Goal: Transaction & Acquisition: Obtain resource

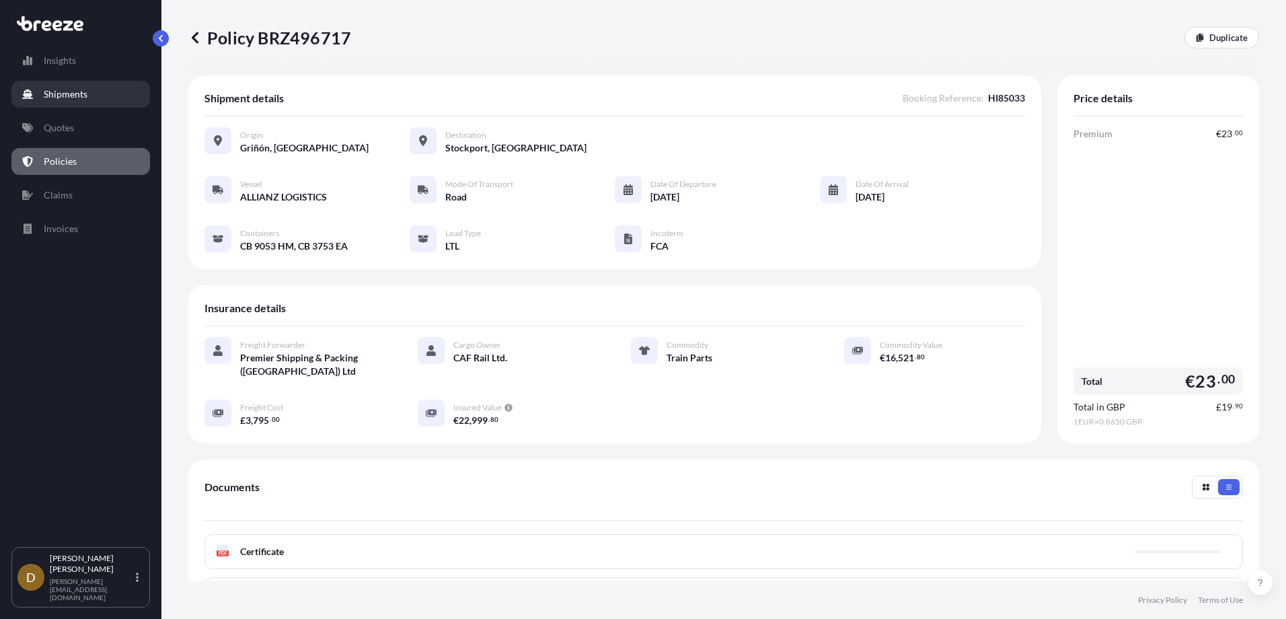
scroll to position [134, 0]
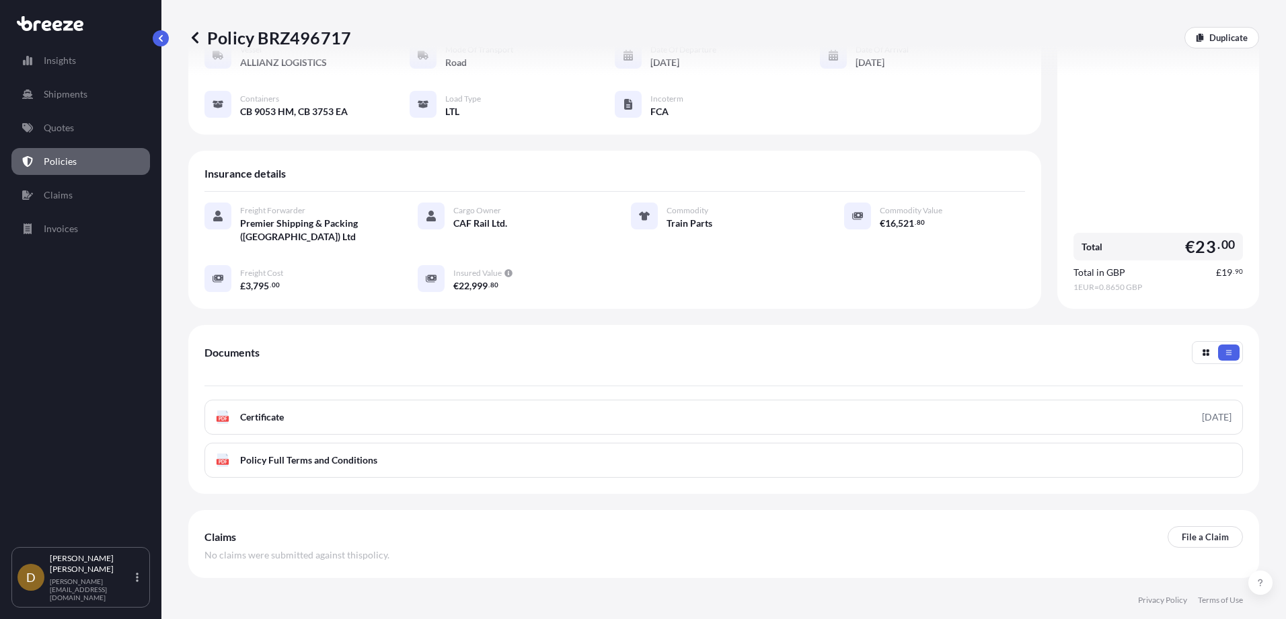
click at [50, 161] on p "Policies" at bounding box center [60, 161] width 33 height 13
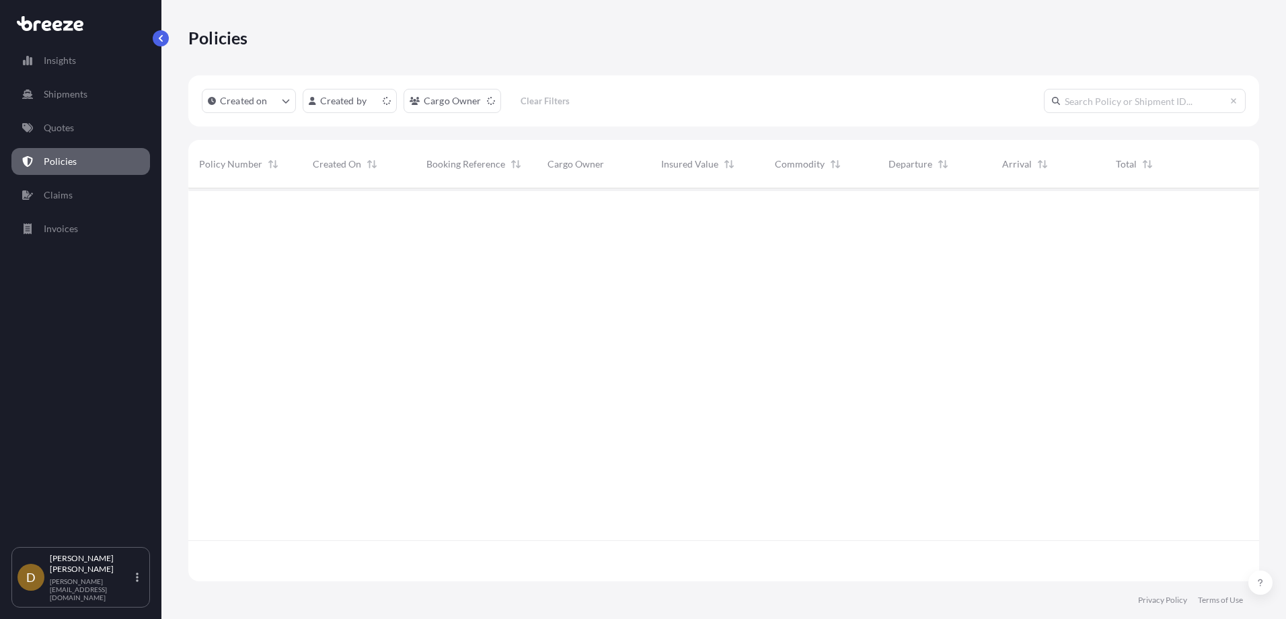
scroll to position [390, 1060]
click at [65, 93] on p "Shipments" at bounding box center [66, 93] width 44 height 13
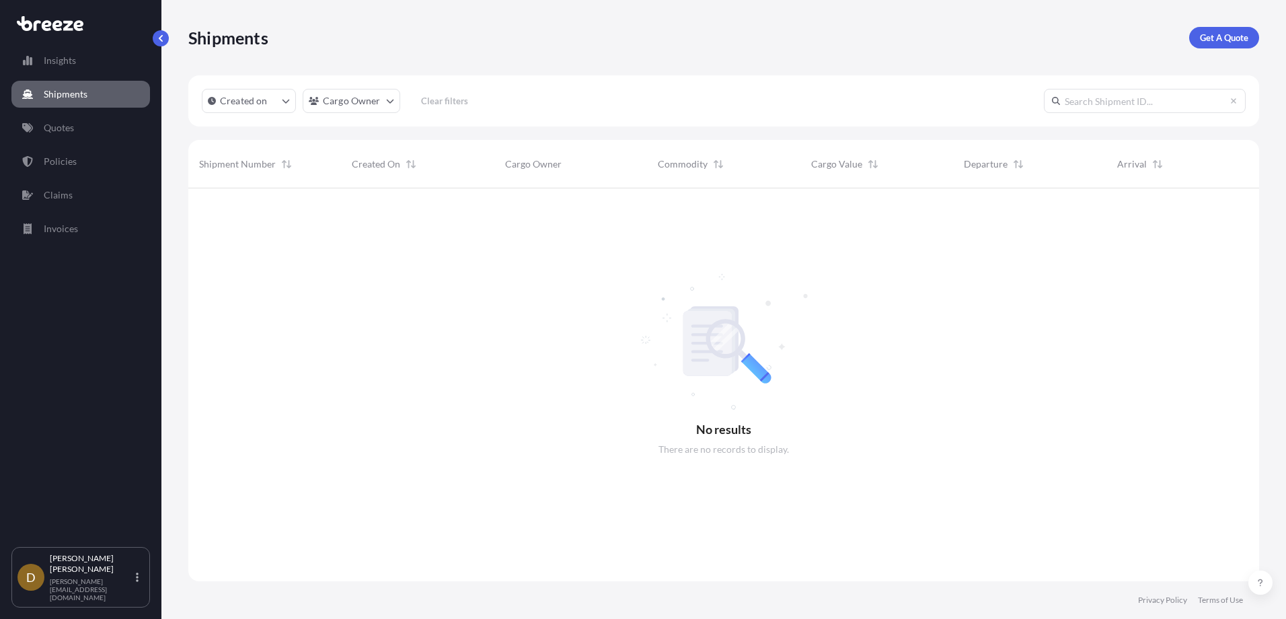
scroll to position [431, 1060]
click at [1145, 106] on input "text" at bounding box center [1145, 101] width 202 height 24
click at [1239, 105] on input "HI85047" at bounding box center [1145, 101] width 202 height 24
type input "HI85047"
click at [59, 98] on p "Shipments" at bounding box center [66, 93] width 44 height 13
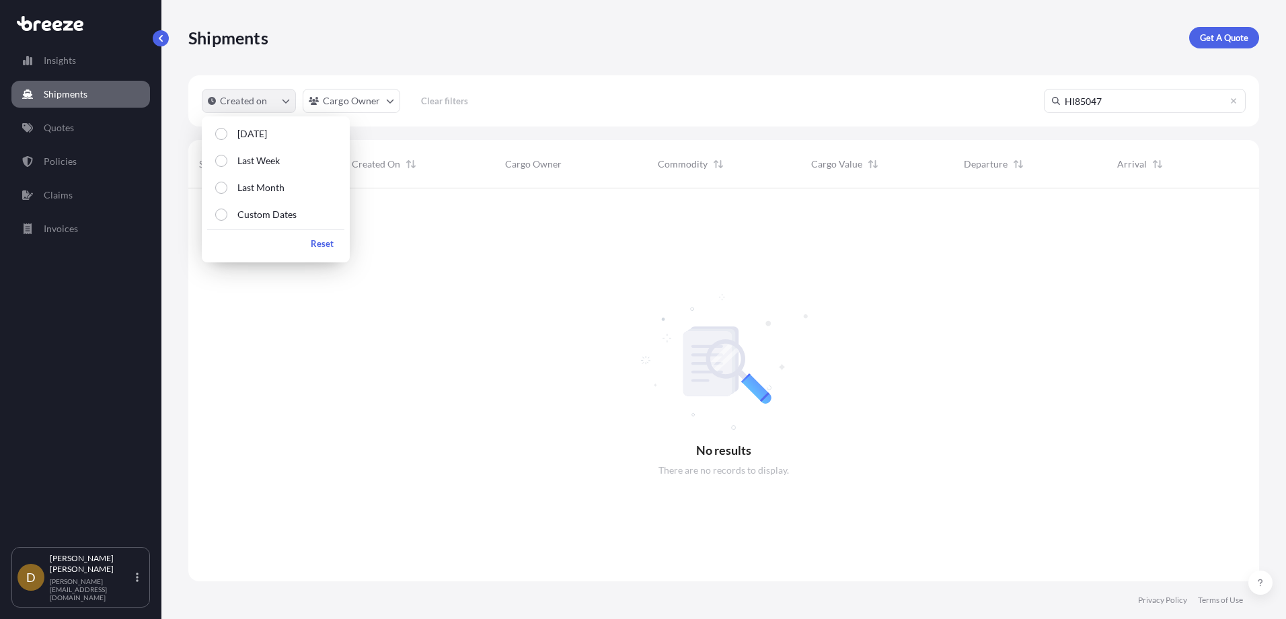
click at [268, 100] on button "Created on" at bounding box center [249, 101] width 94 height 24
click at [217, 157] on div "Select Option" at bounding box center [221, 161] width 12 height 12
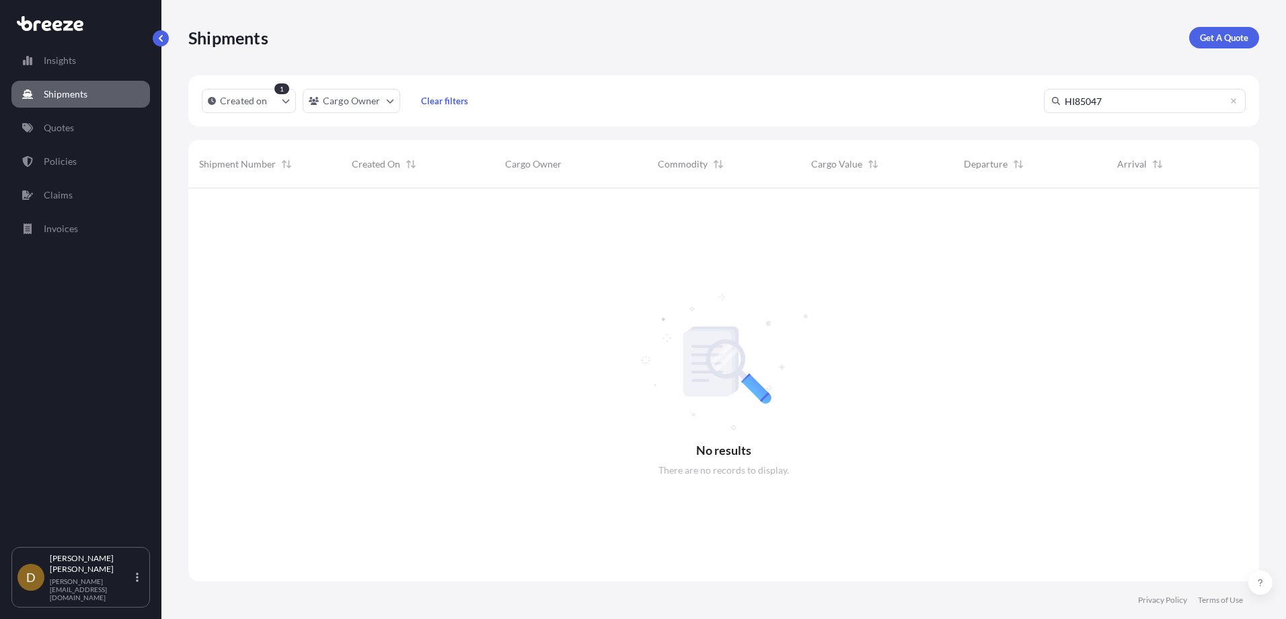
drag, startPoint x: 520, startPoint y: 336, endPoint x: 438, endPoint y: 288, distance: 94.7
click at [504, 323] on div at bounding box center [723, 384] width 1071 height 393
click at [63, 165] on p "Policies" at bounding box center [60, 161] width 33 height 13
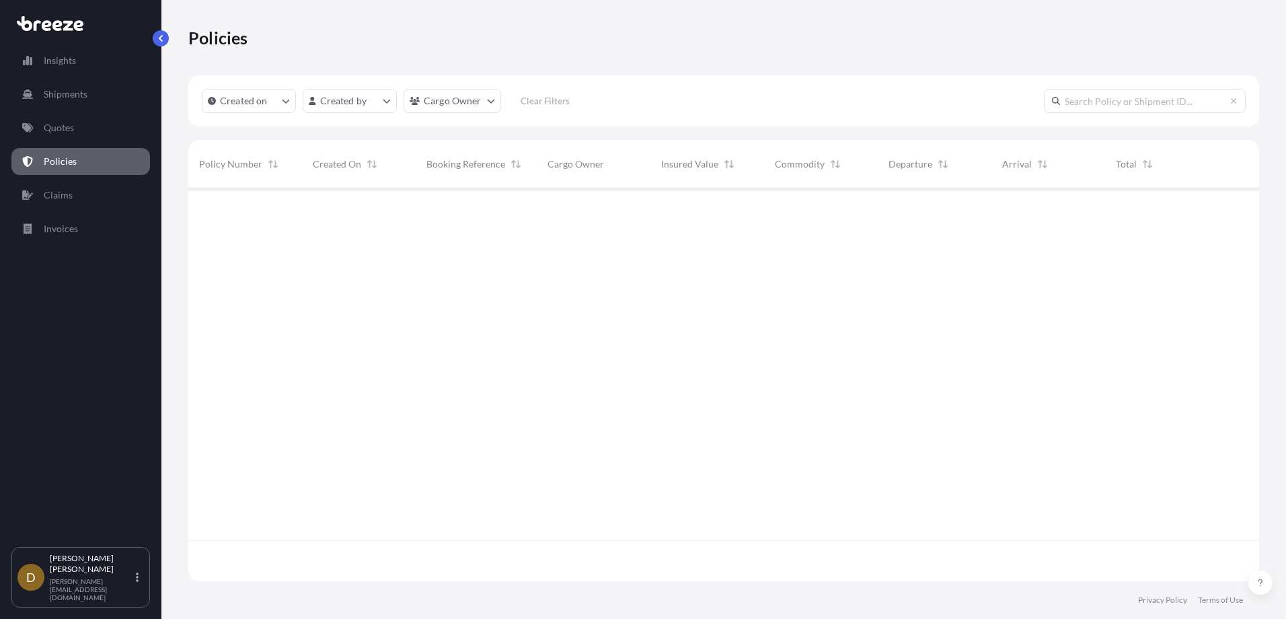
scroll to position [390, 1060]
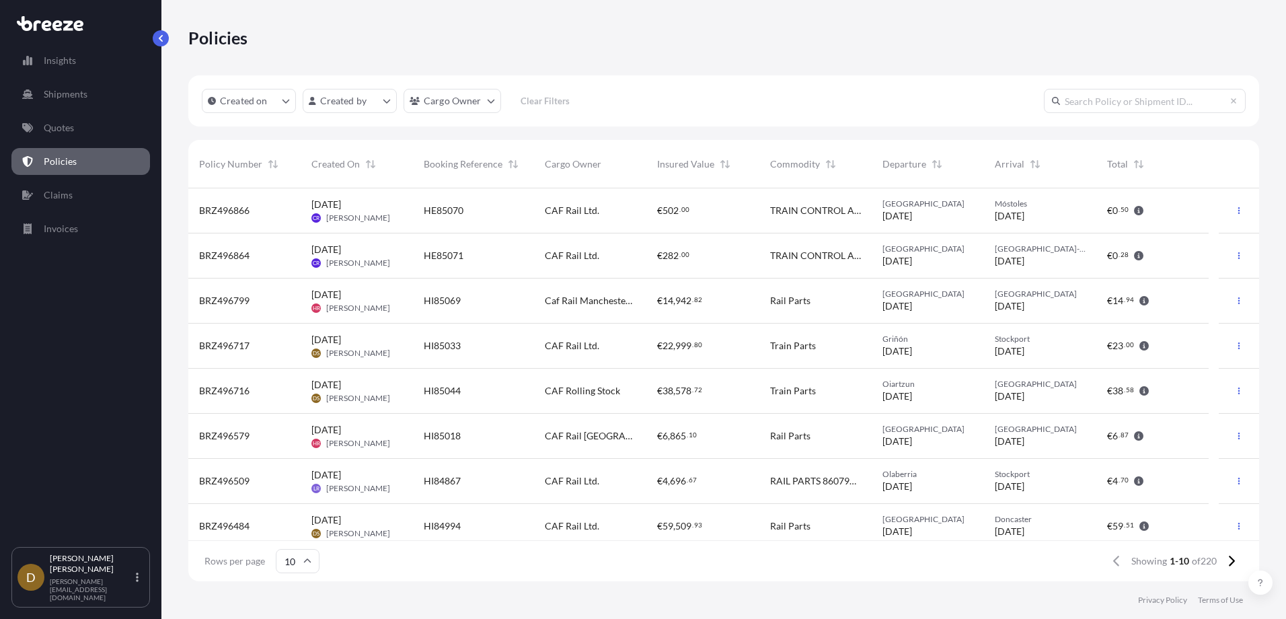
click at [435, 344] on span "HI85033" at bounding box center [442, 345] width 37 height 13
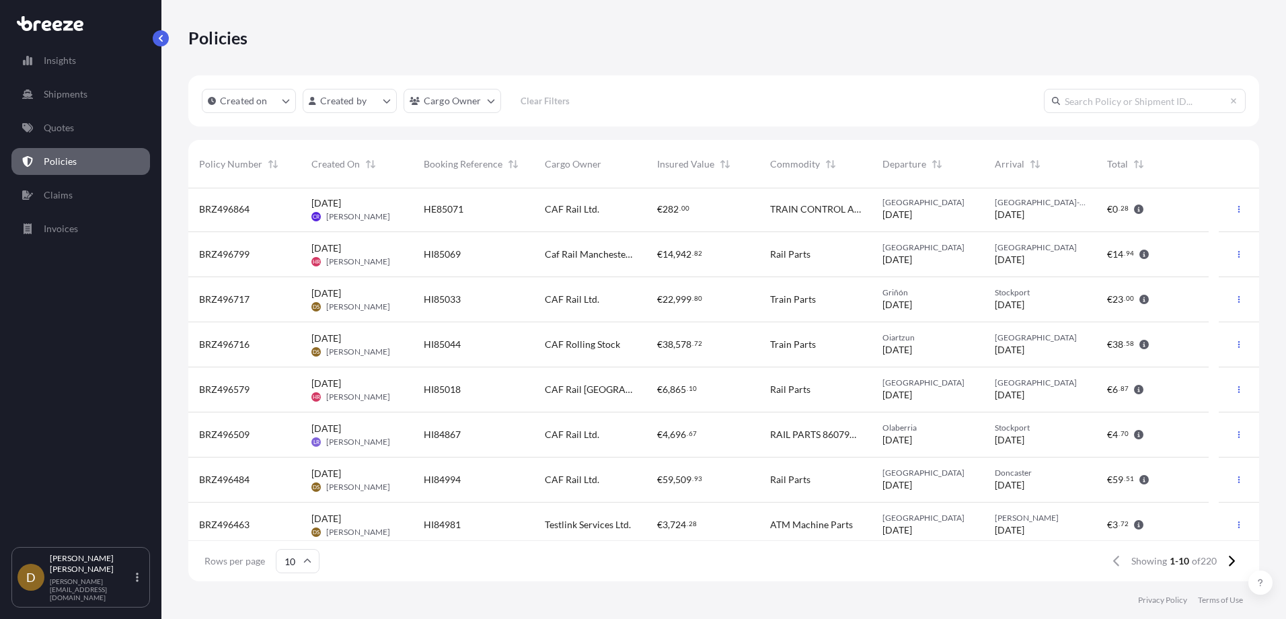
scroll to position [67, 0]
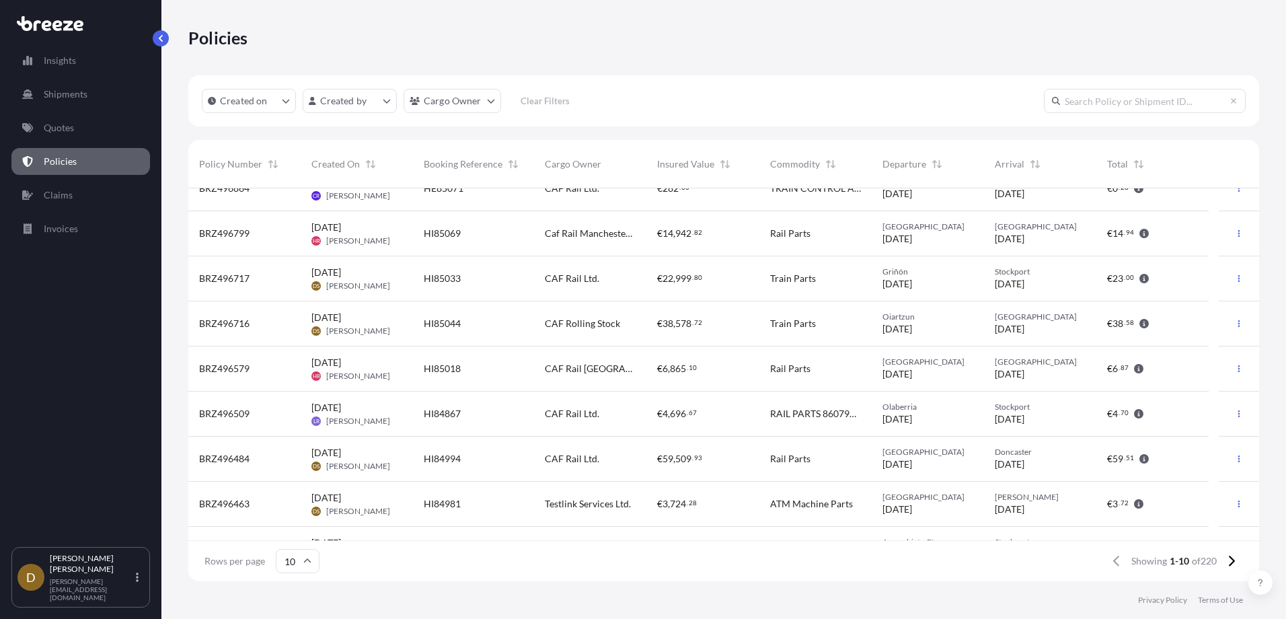
click at [579, 229] on span "Caf Rail Manchester M12" at bounding box center [590, 233] width 91 height 13
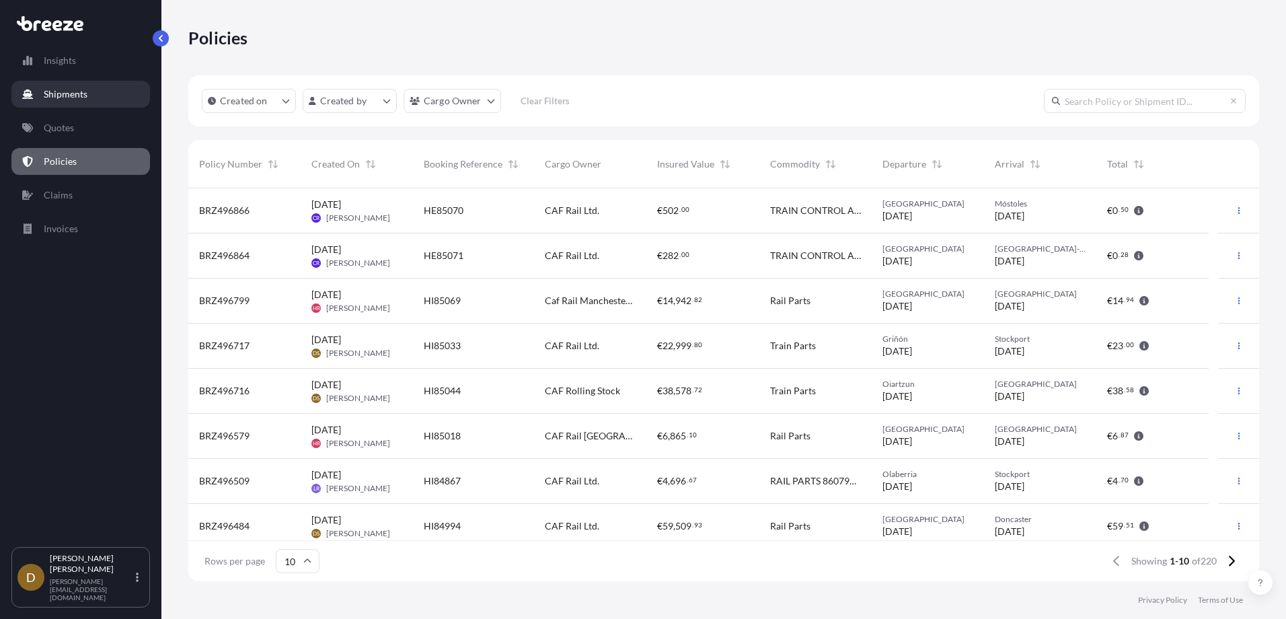
click at [69, 98] on p "Shipments" at bounding box center [66, 93] width 44 height 13
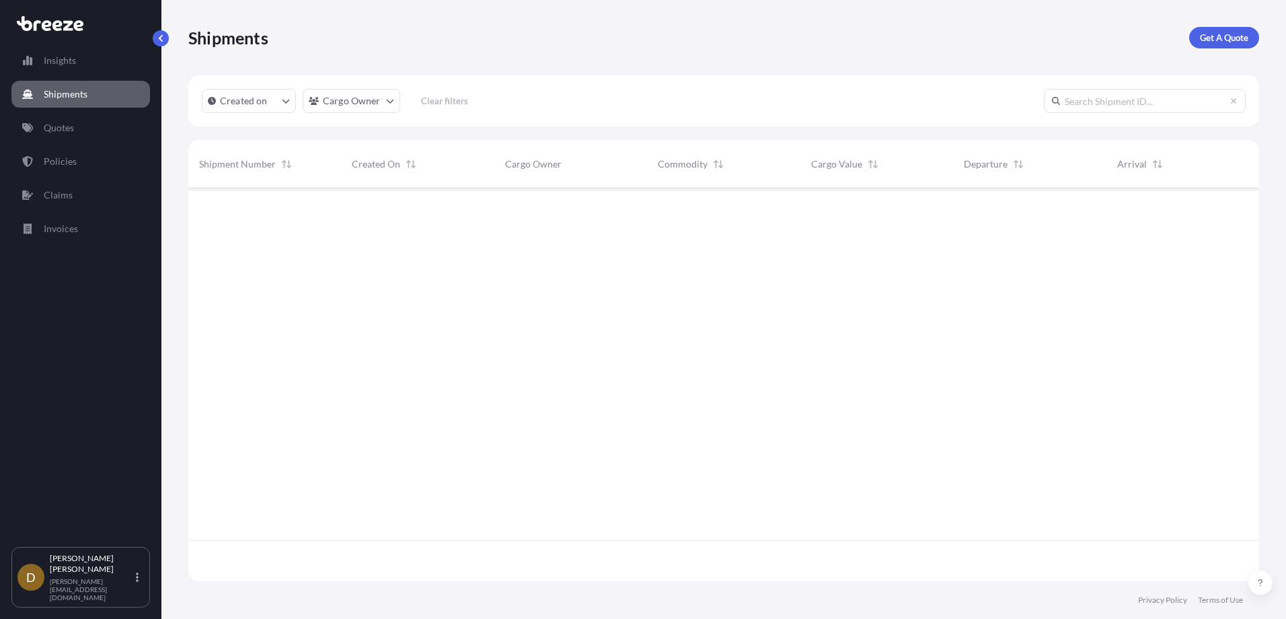
scroll to position [431, 1060]
click at [1212, 44] on p "Get A Quote" at bounding box center [1224, 37] width 48 height 13
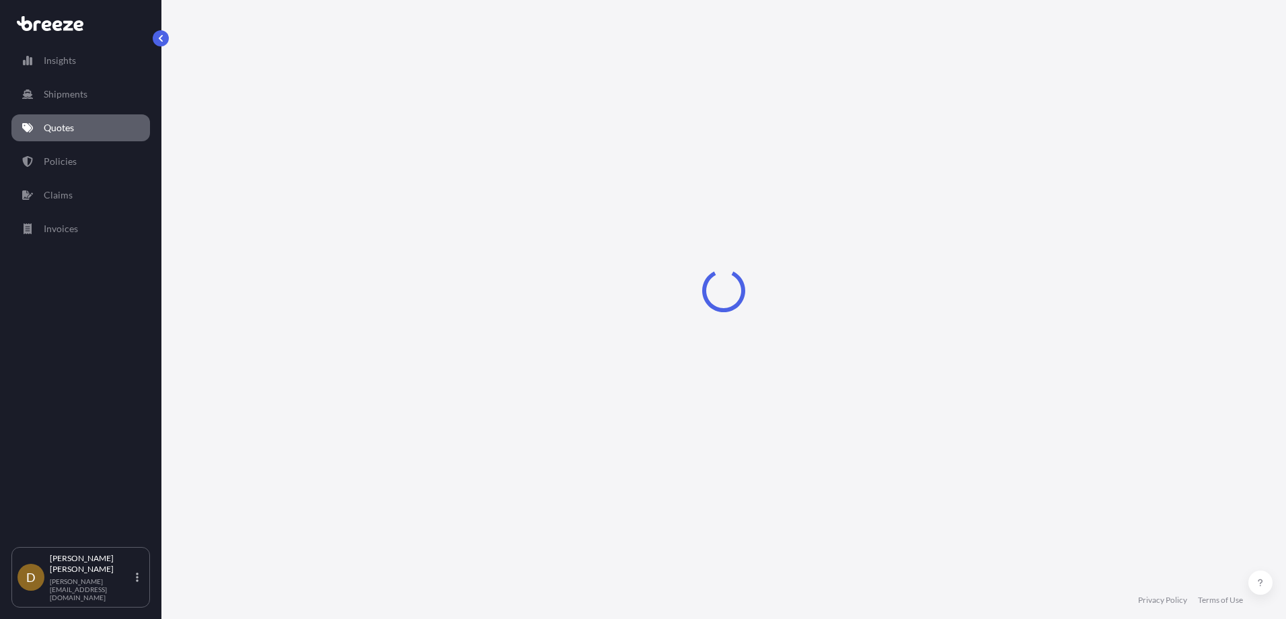
select select "Sea"
select select "1"
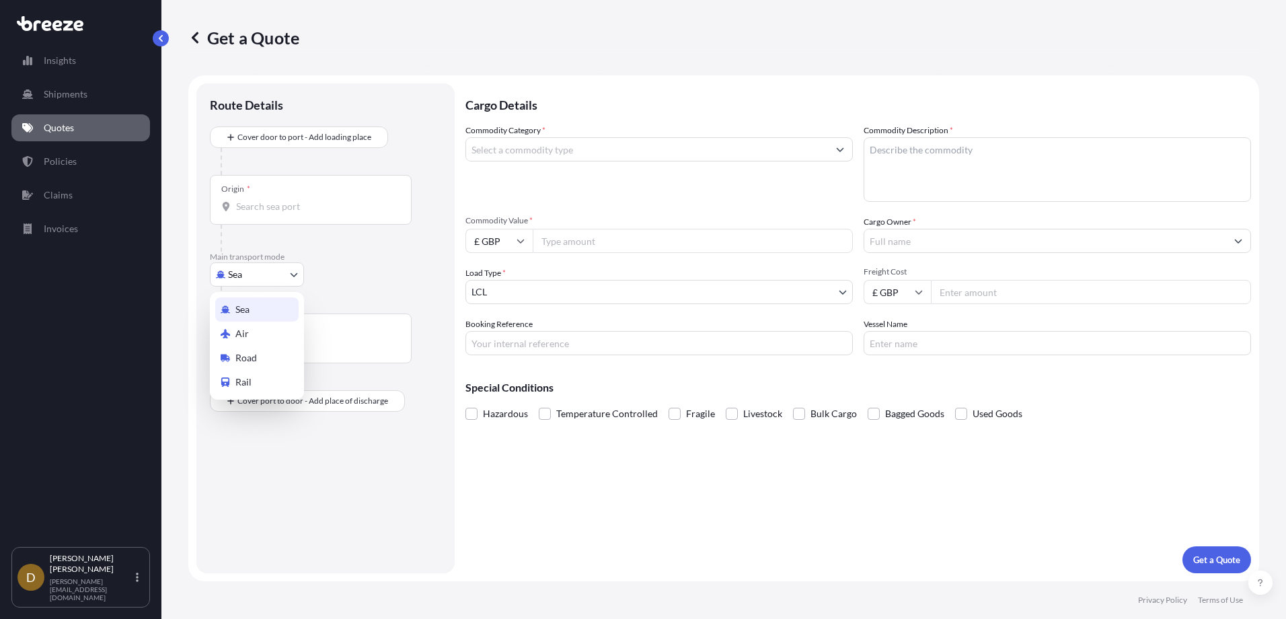
click at [242, 281] on body "Insights Shipments Quotes Policies Claims Invoices D [PERSON_NAME] [PERSON_NAME…" at bounding box center [643, 309] width 1286 height 619
click at [256, 358] on span "Road" at bounding box center [246, 357] width 22 height 13
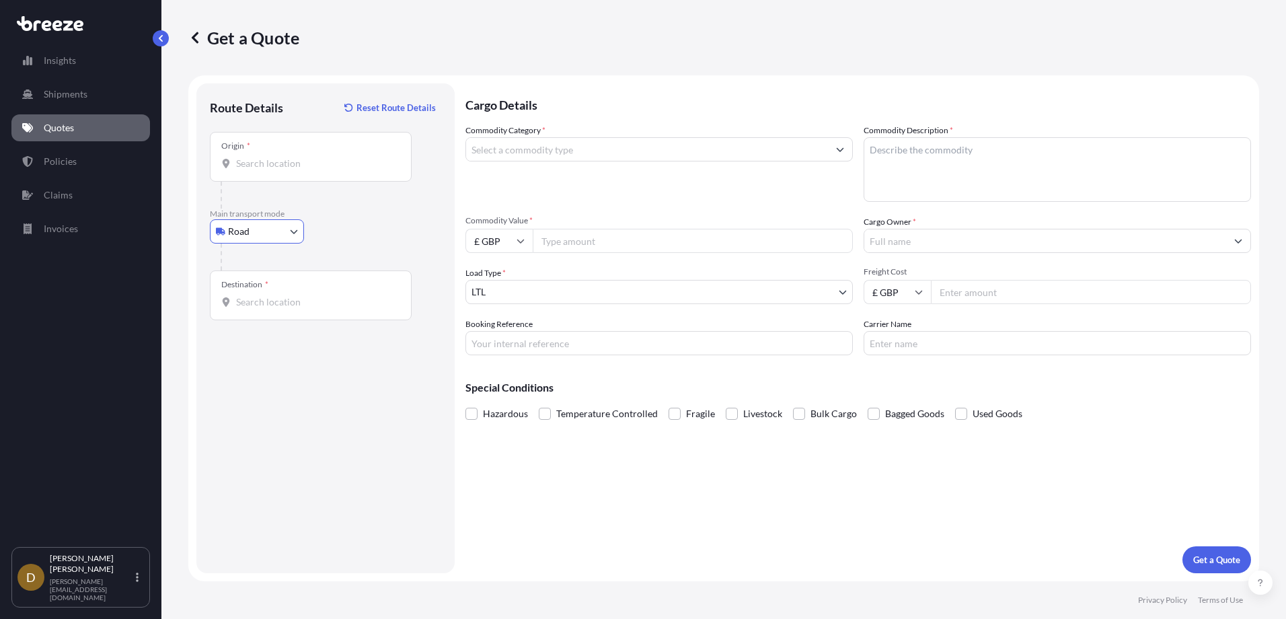
click at [291, 162] on input "Origin *" at bounding box center [315, 163] width 159 height 13
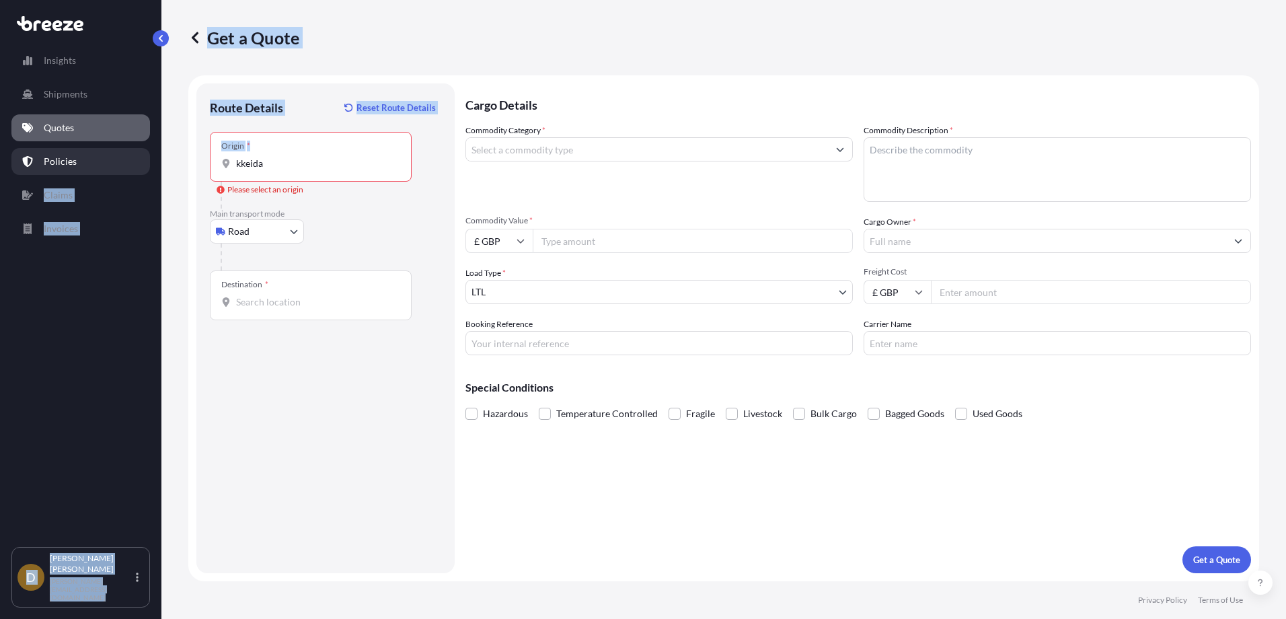
drag, startPoint x: 191, startPoint y: 166, endPoint x: 89, endPoint y: 166, distance: 101.5
click at [89, 166] on div "Insights Shipments Quotes Policies Claims Invoices D [PERSON_NAME] [PERSON_NAME…" at bounding box center [643, 309] width 1286 height 619
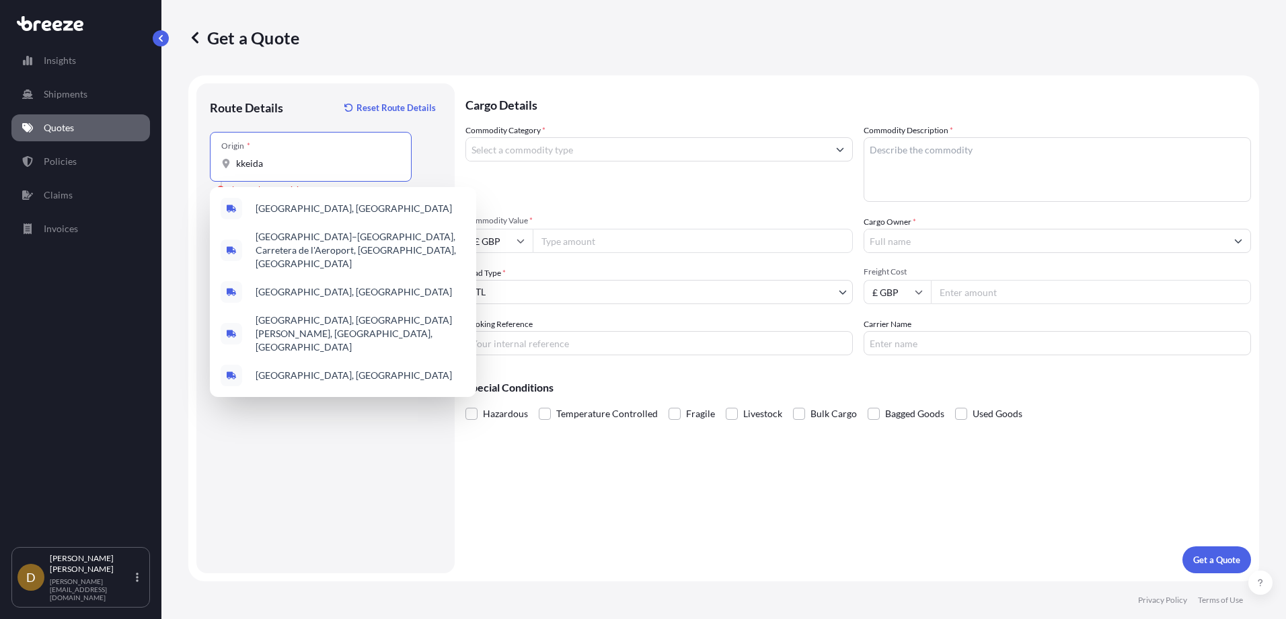
drag, startPoint x: 288, startPoint y: 167, endPoint x: 154, endPoint y: 165, distance: 134.5
click at [154, 165] on div "Insights Shipments Quotes Policies Claims Invoices D [PERSON_NAME] [PERSON_NAME…" at bounding box center [643, 309] width 1286 height 619
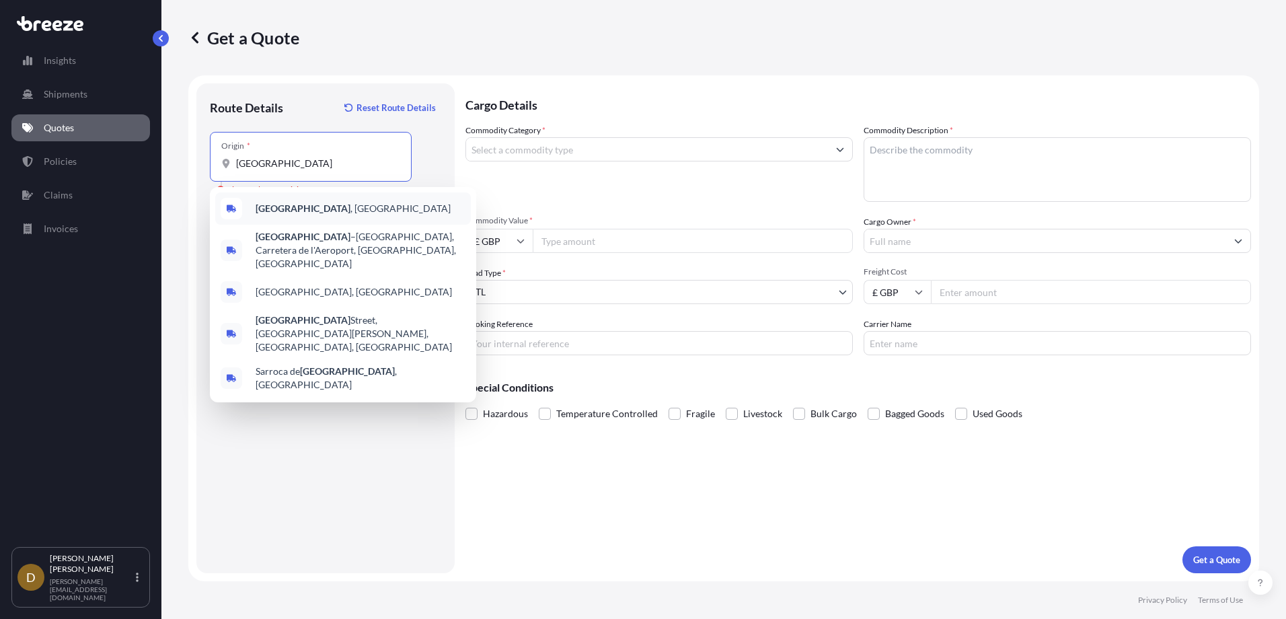
click at [293, 210] on span "[GEOGRAPHIC_DATA] , [GEOGRAPHIC_DATA]" at bounding box center [353, 208] width 195 height 13
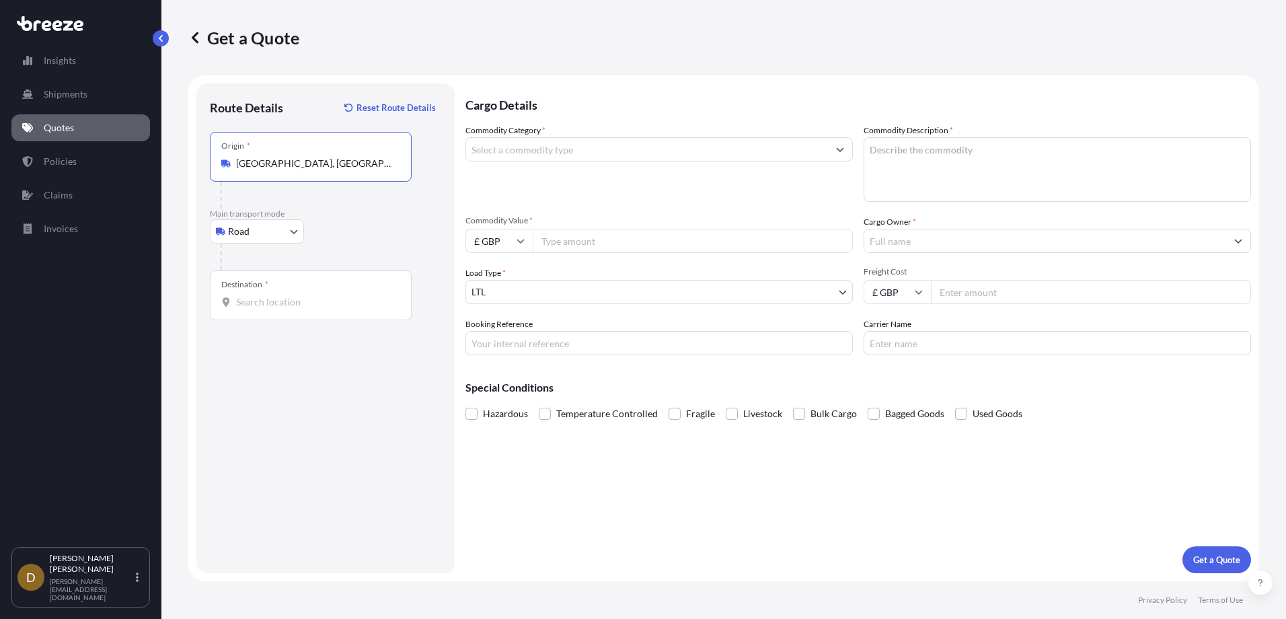
type input "[GEOGRAPHIC_DATA], [GEOGRAPHIC_DATA]"
click at [275, 299] on input "Destination *" at bounding box center [315, 301] width 159 height 13
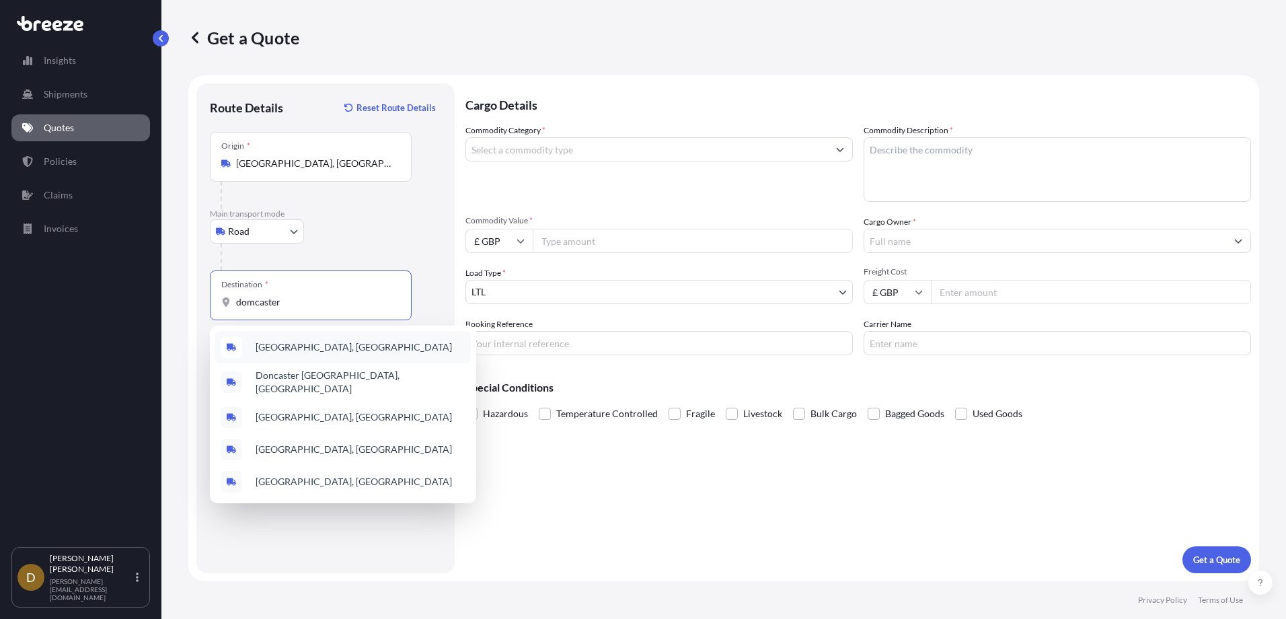
click at [282, 346] on span "[GEOGRAPHIC_DATA], [GEOGRAPHIC_DATA]" at bounding box center [354, 346] width 196 height 13
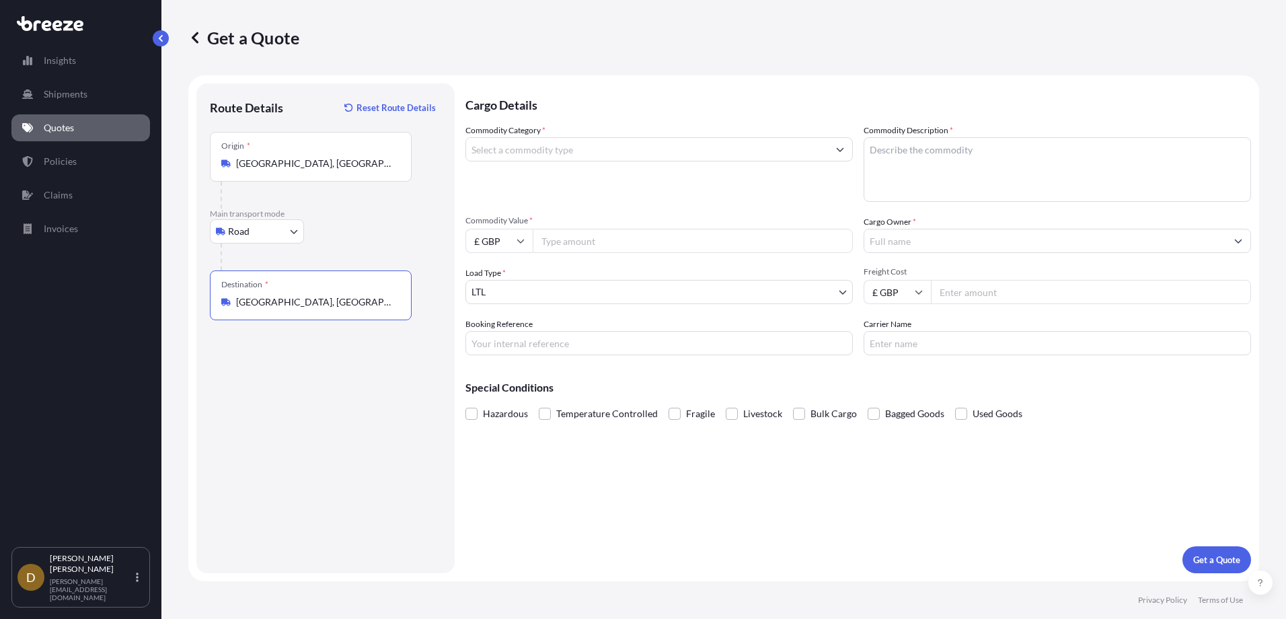
type input "[GEOGRAPHIC_DATA], [GEOGRAPHIC_DATA]"
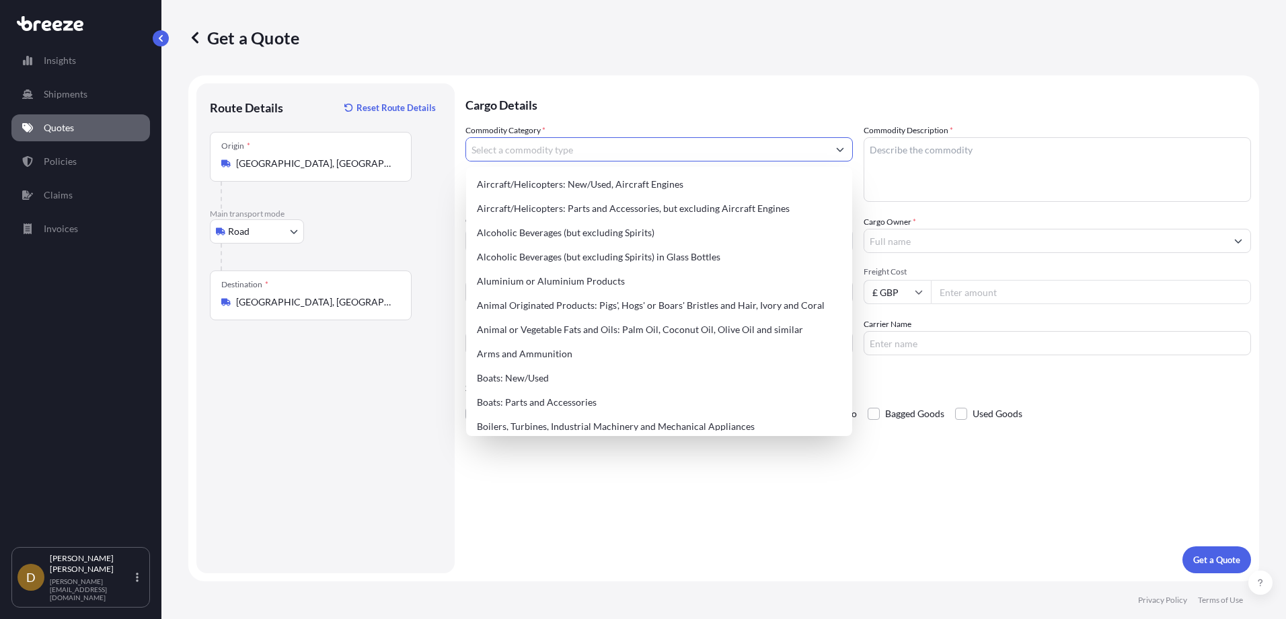
click at [535, 150] on input "Commodity Category *" at bounding box center [647, 149] width 362 height 24
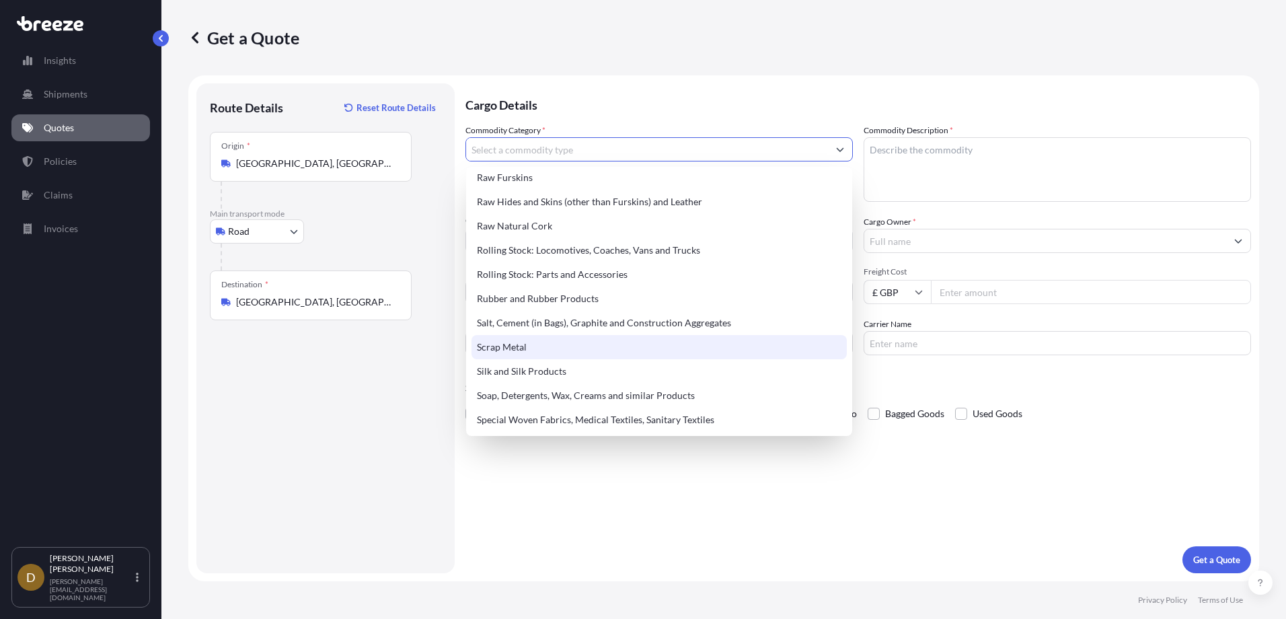
scroll to position [2526, 0]
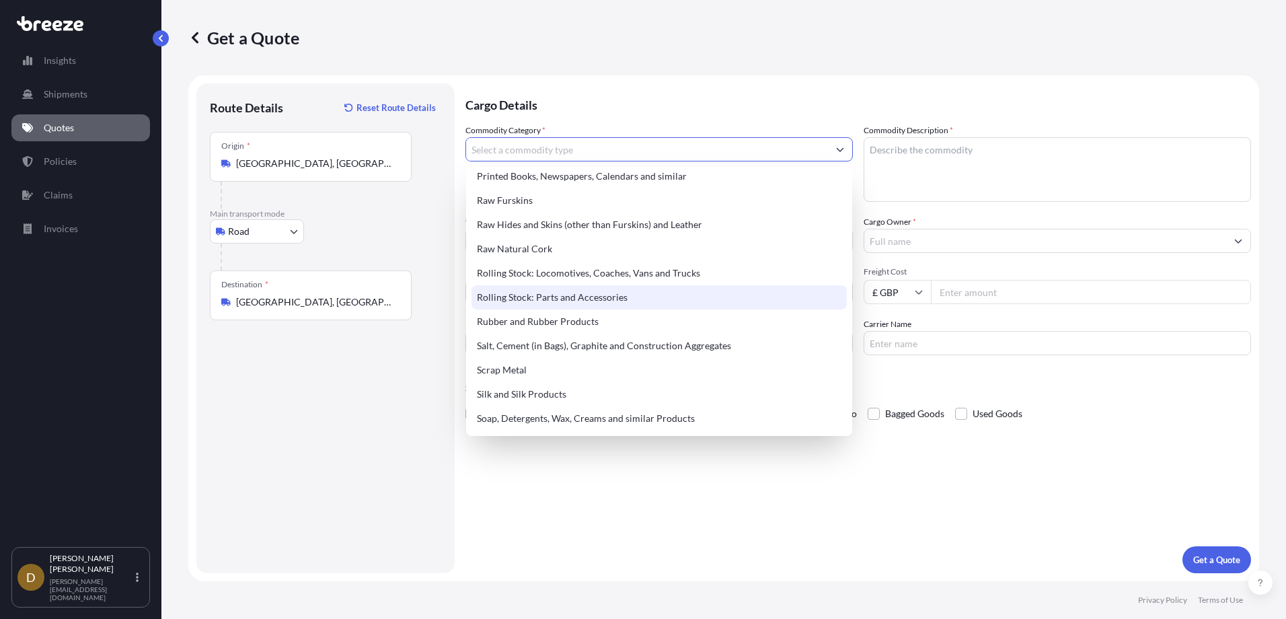
click at [557, 297] on div "Rolling Stock: Parts and Accessories" at bounding box center [658, 297] width 375 height 24
type input "Rolling Stock: Parts and Accessories"
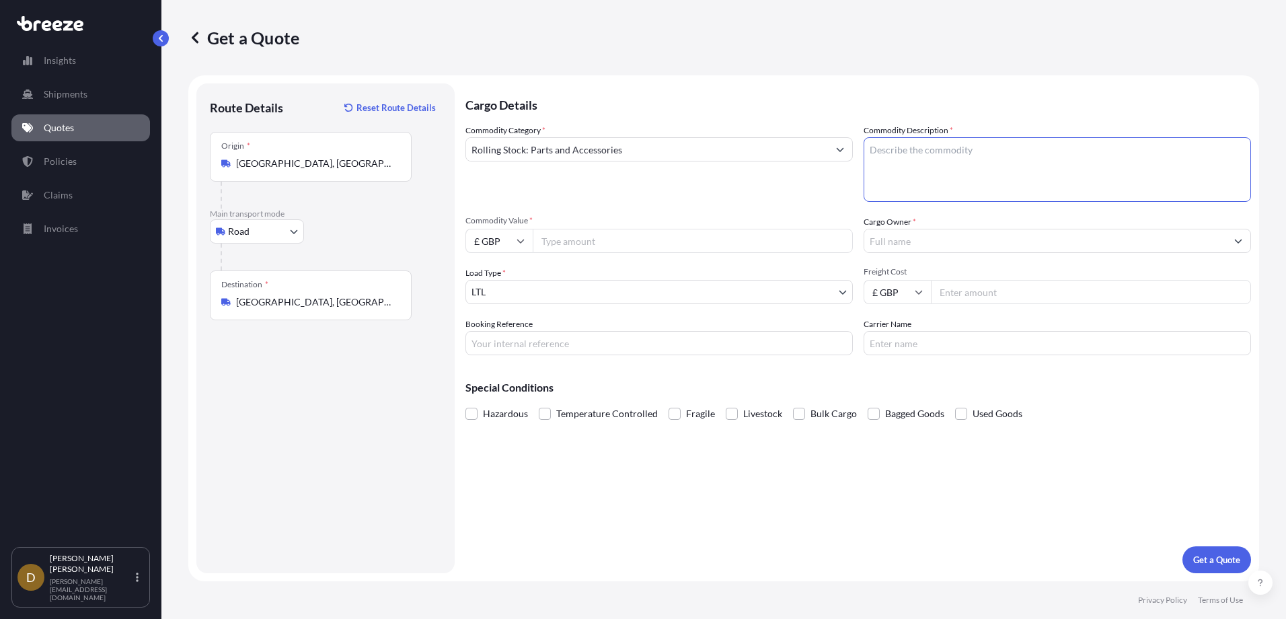
click at [911, 151] on textarea "Commodity Description *" at bounding box center [1056, 169] width 387 height 65
type textarea "Train Parts"
click at [516, 241] on input "£ GBP" at bounding box center [498, 241] width 67 height 24
click at [502, 276] on div "€ EUR" at bounding box center [499, 278] width 56 height 26
type input "€ EUR"
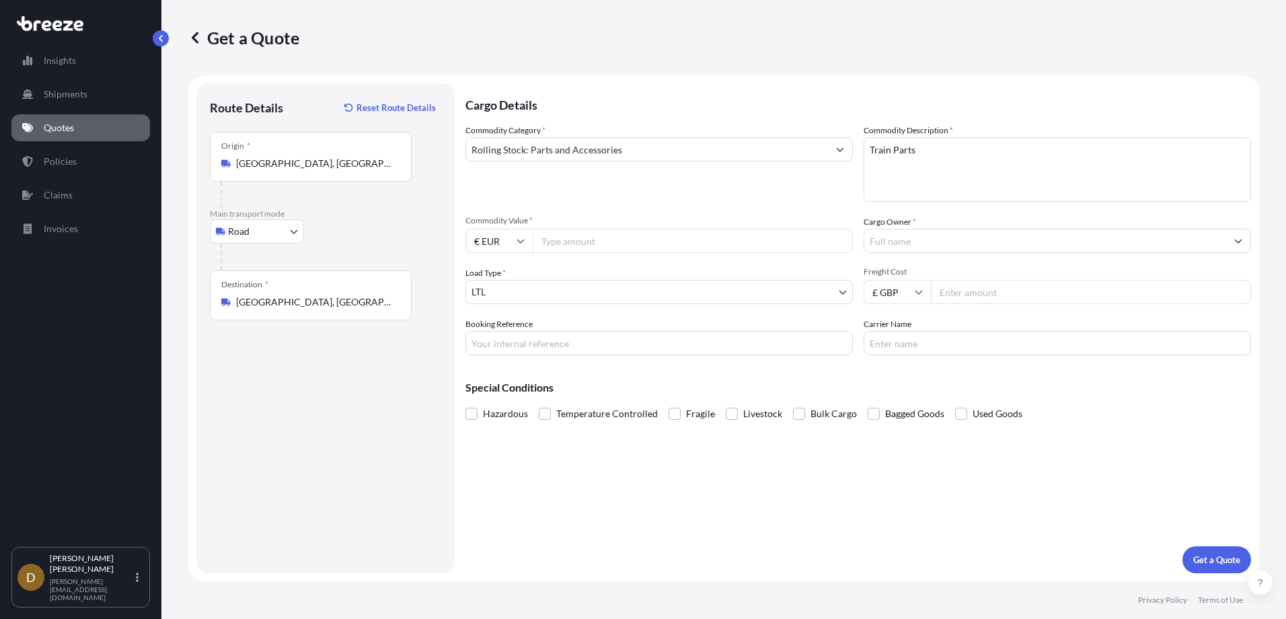
drag, startPoint x: 584, startPoint y: 247, endPoint x: 586, endPoint y: 239, distance: 9.0
click at [584, 239] on input "Commodity Value *" at bounding box center [693, 241] width 320 height 24
type input "42573.80"
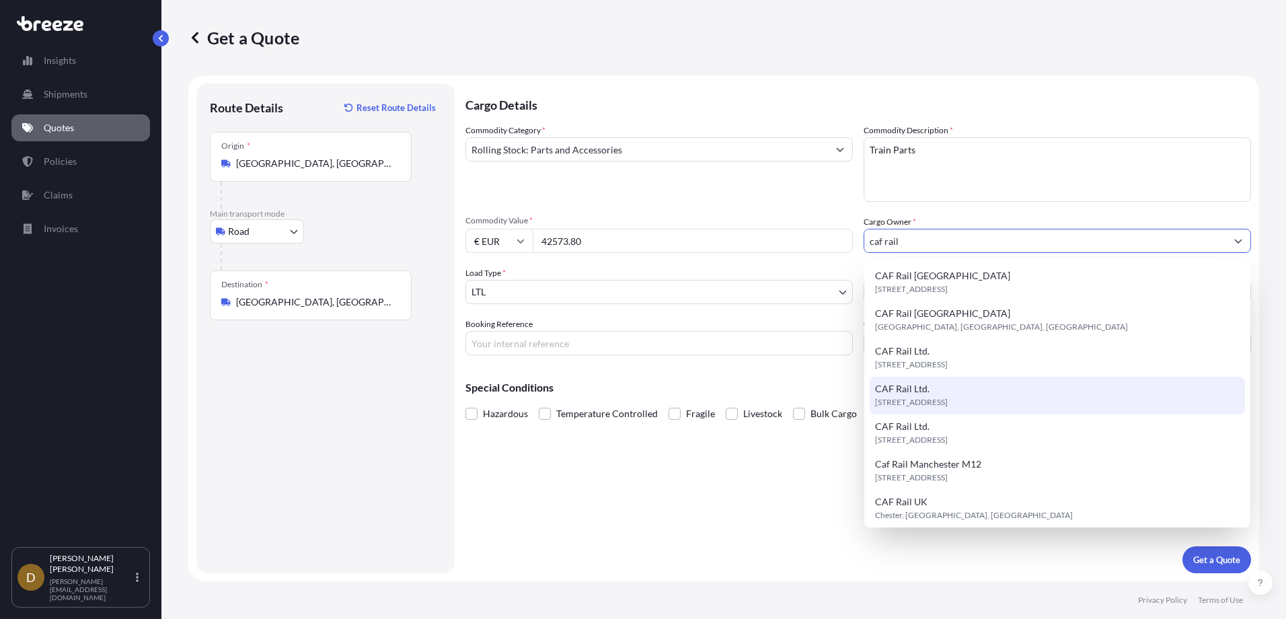
click at [947, 398] on span "[STREET_ADDRESS]" at bounding box center [911, 401] width 73 height 13
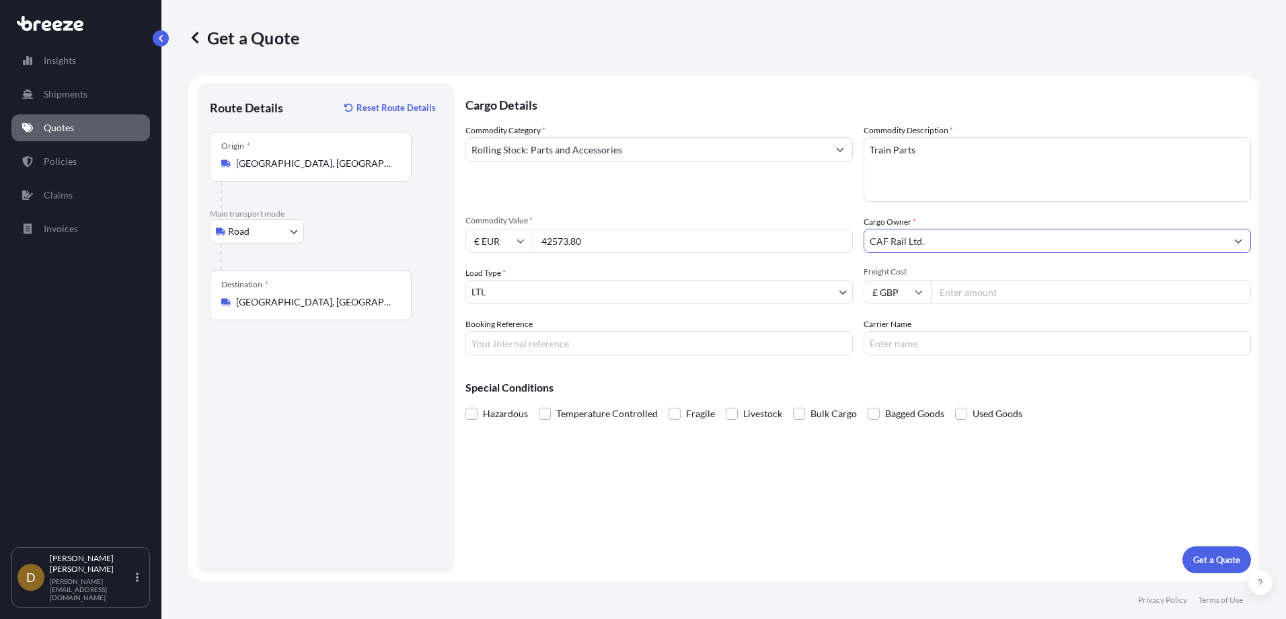
type input "CAF Rail Ltd."
click at [975, 294] on input "Freight Cost" at bounding box center [1091, 292] width 320 height 24
type input "3470.00"
type input "HI85047"
type input "Alianza Logistics"
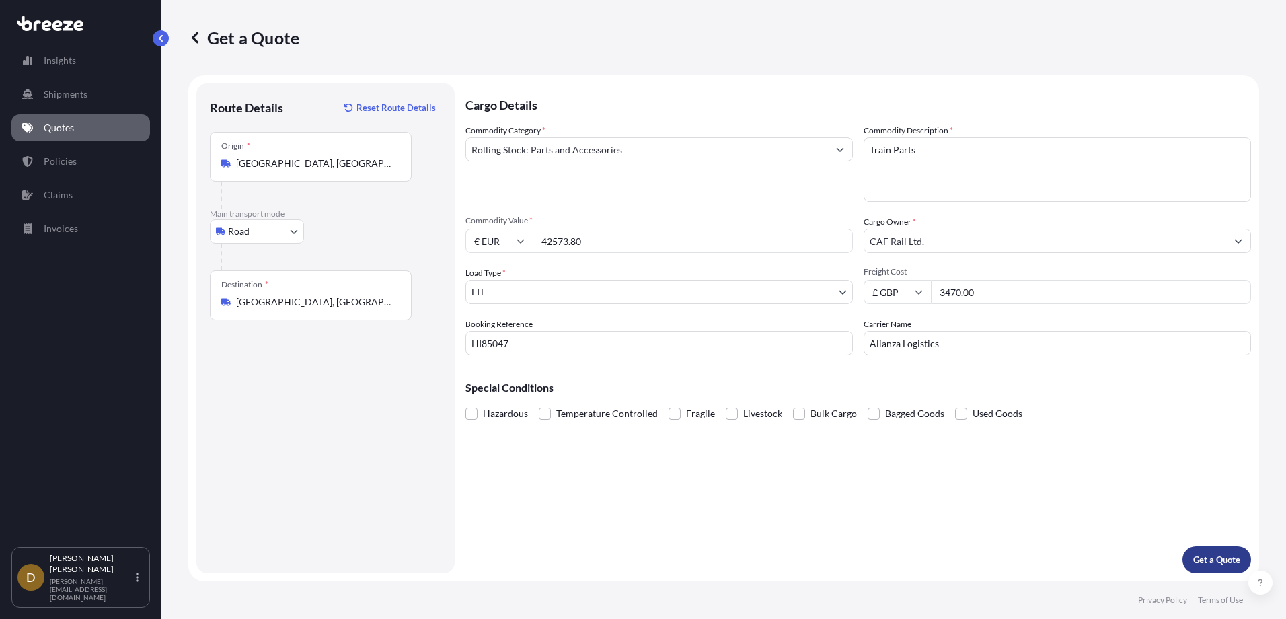
click at [1212, 551] on button "Get a Quote" at bounding box center [1216, 559] width 69 height 27
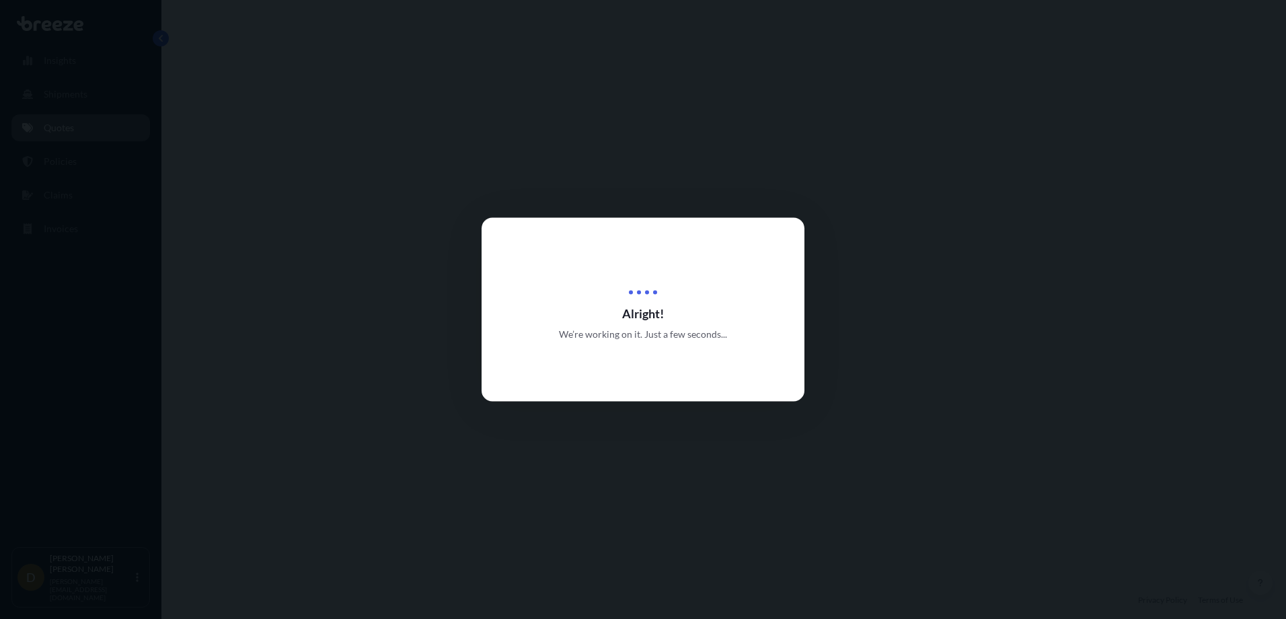
select select "Road"
select select "1"
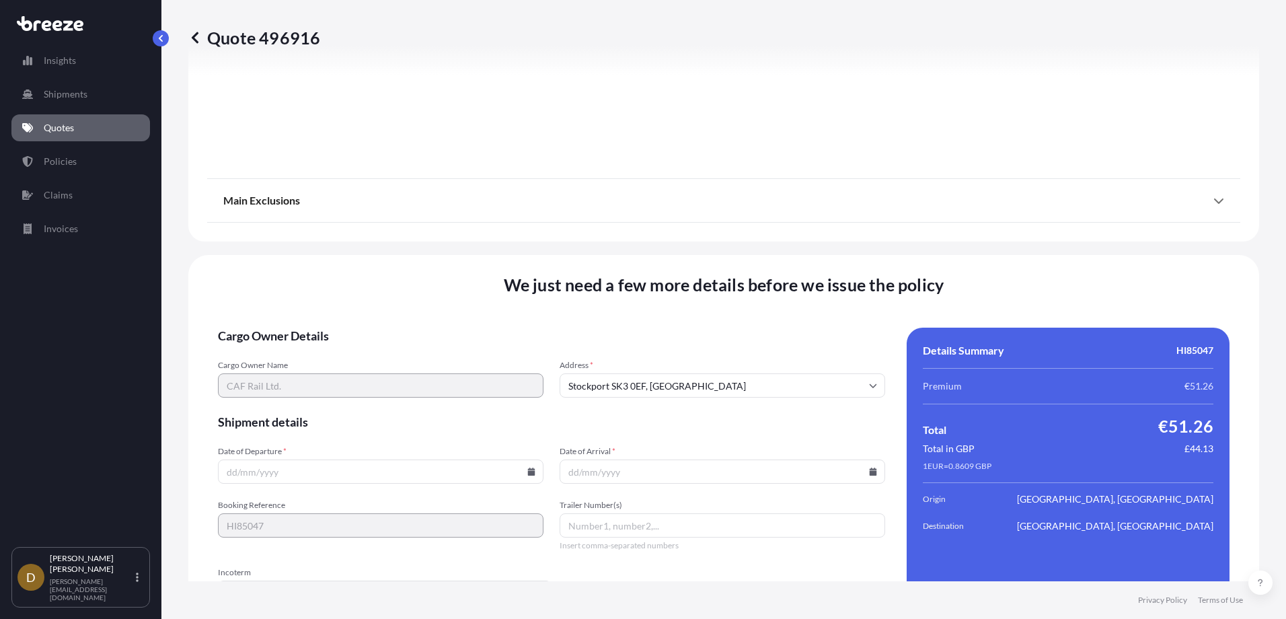
scroll to position [1516, 0]
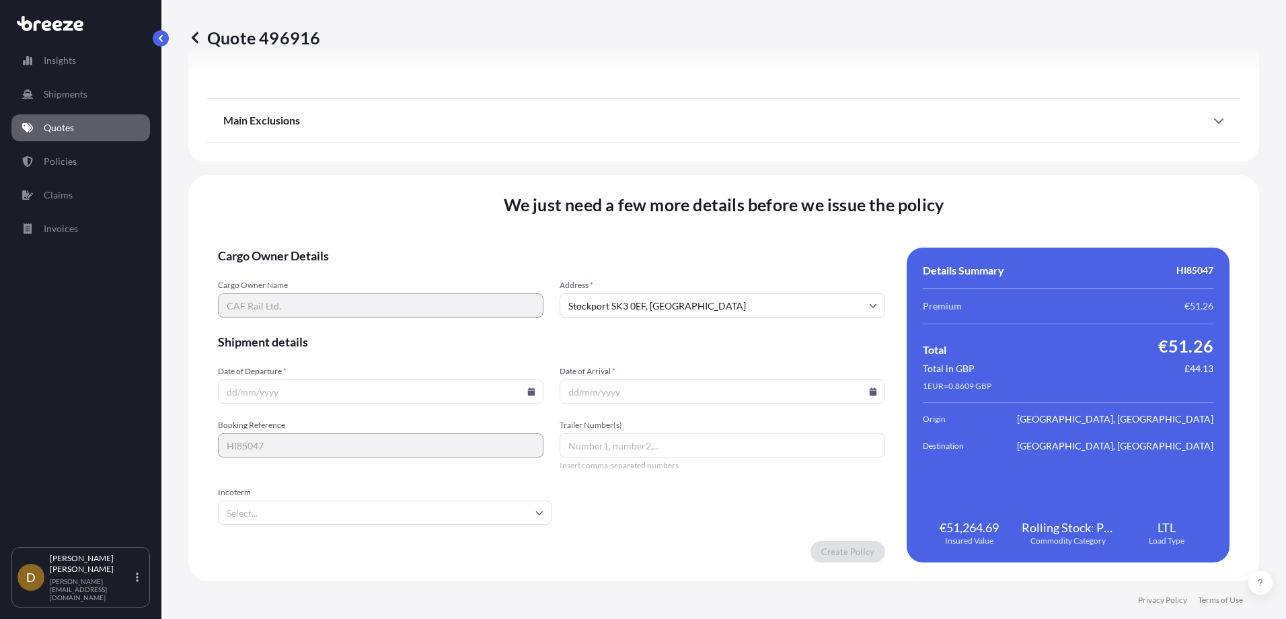
click at [529, 392] on icon at bounding box center [531, 391] width 7 height 8
click at [375, 277] on button "14" at bounding box center [379, 272] width 22 height 22
type input "[DATE]"
click at [572, 390] on input "Date of Arrival *" at bounding box center [721, 391] width 325 height 24
click at [869, 392] on icon at bounding box center [872, 391] width 7 height 8
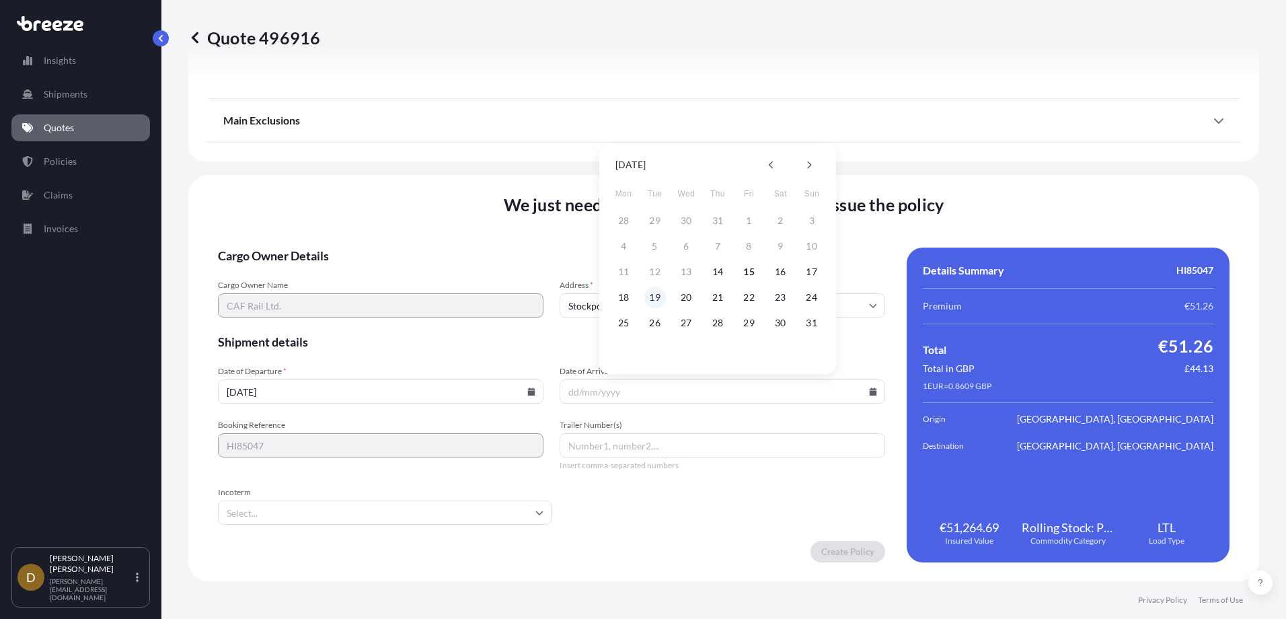
click at [655, 299] on button "19" at bounding box center [655, 297] width 22 height 22
type input "[DATE]"
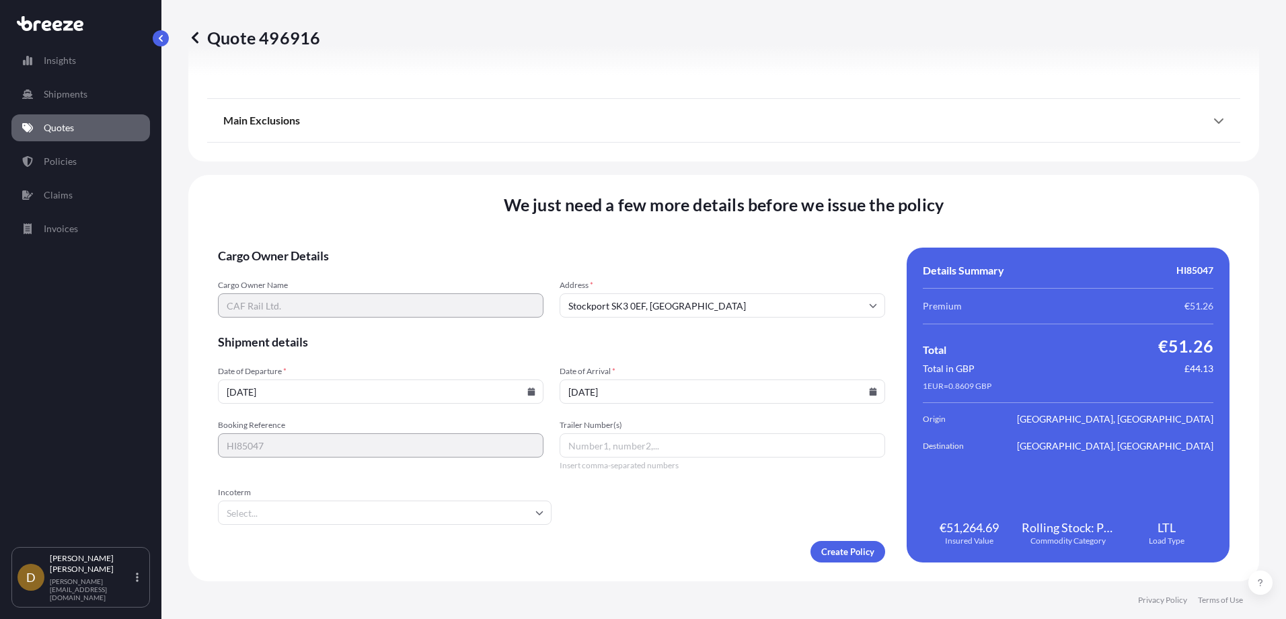
click at [621, 446] on input "Trailer Number(s)" at bounding box center [721, 445] width 325 height 24
click at [594, 443] on input "Trailer Number(s)" at bounding box center [721, 445] width 325 height 24
paste input "H9912KK / CB0116EE"
type input "H9912KK / CB0116EE"
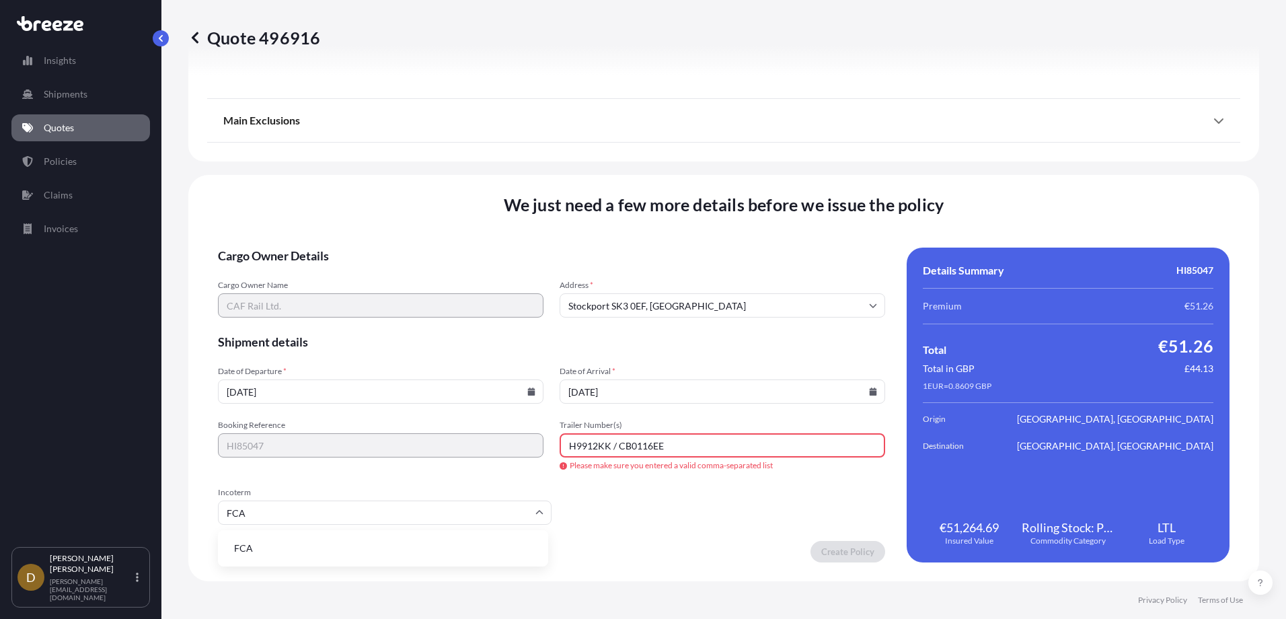
type input "FCA"
click at [646, 448] on input "H9912KK / CB0116EE" at bounding box center [721, 445] width 325 height 24
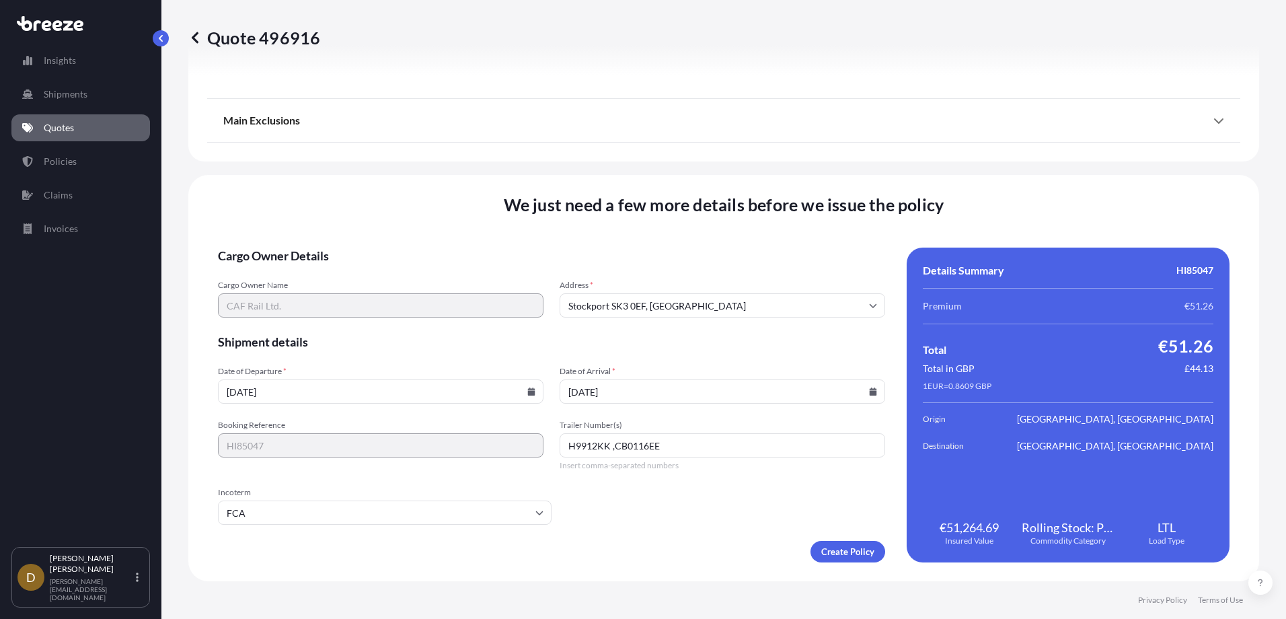
type input "H9912KK ,CB0116EE"
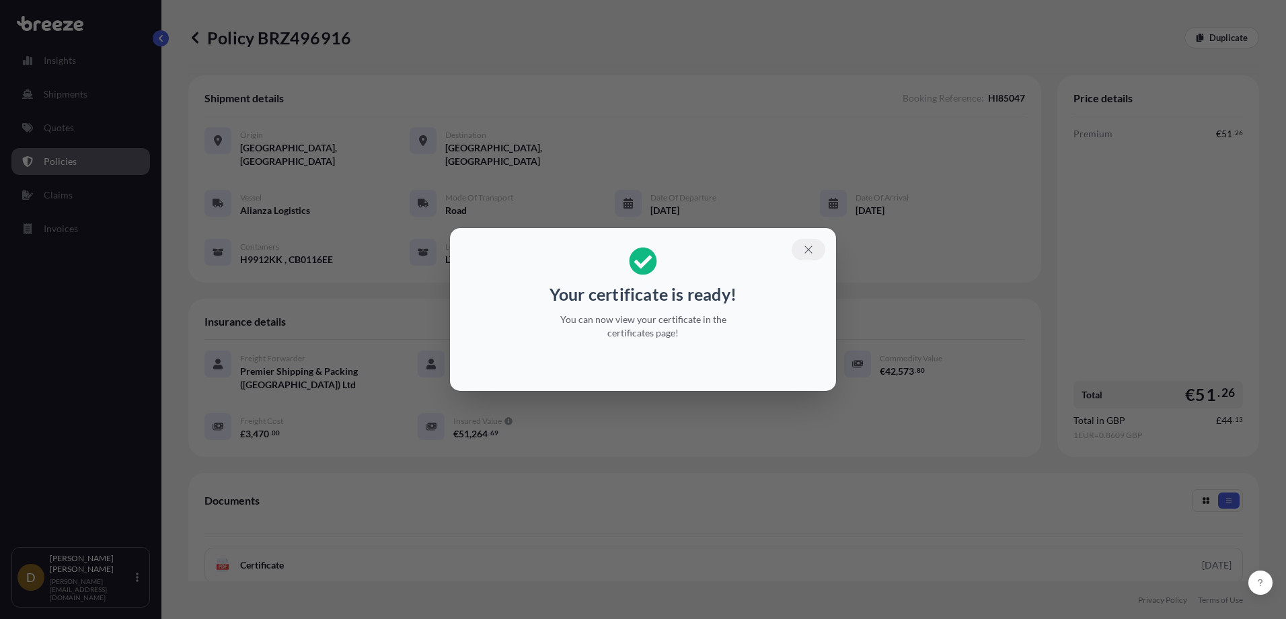
click at [811, 243] on icon "button" at bounding box center [808, 249] width 12 height 12
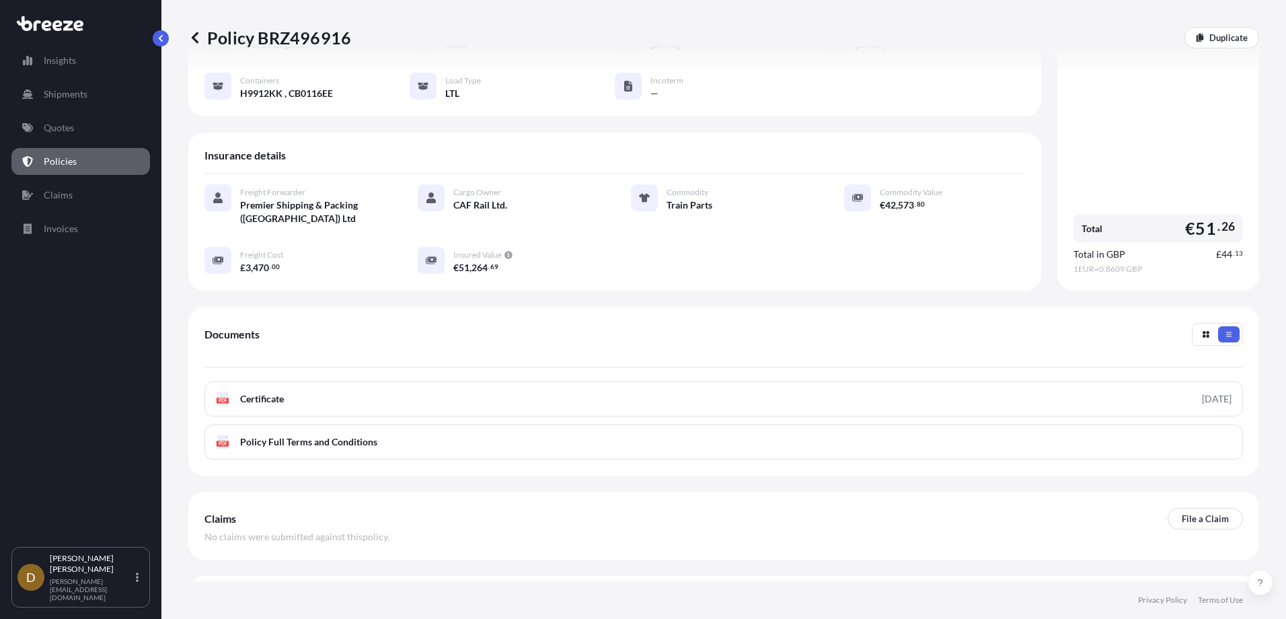
scroll to position [190, 0]
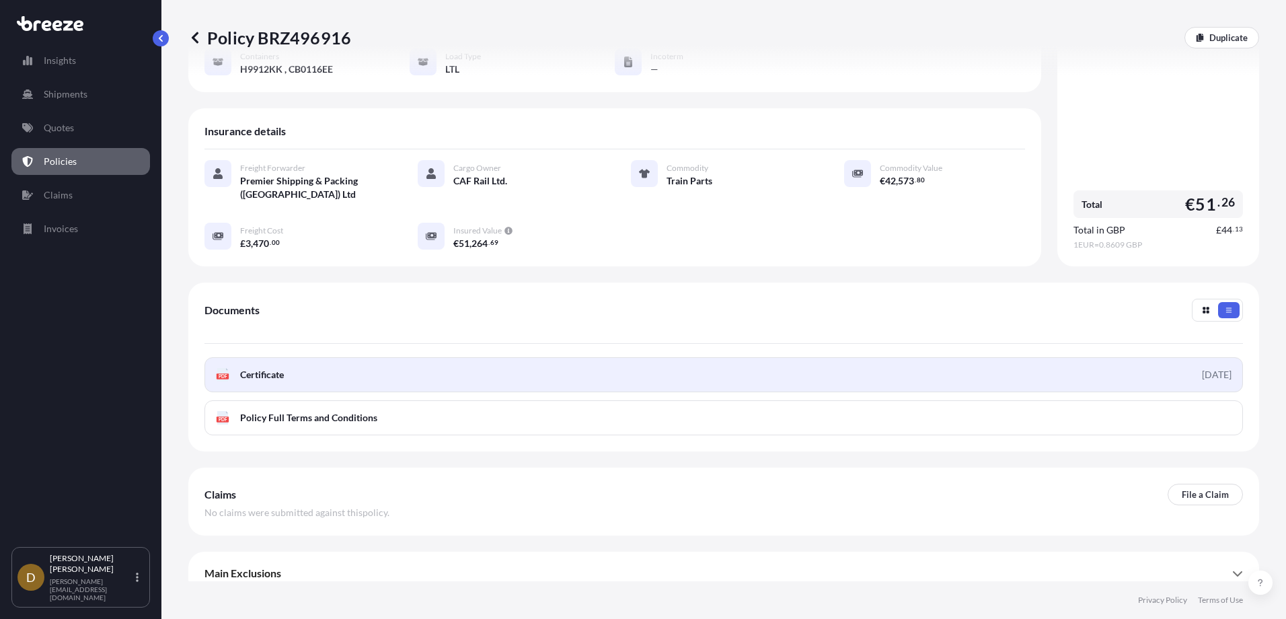
click at [710, 372] on link "PDF Certificate [DATE]" at bounding box center [723, 374] width 1038 height 35
